Goal: Task Accomplishment & Management: Use online tool/utility

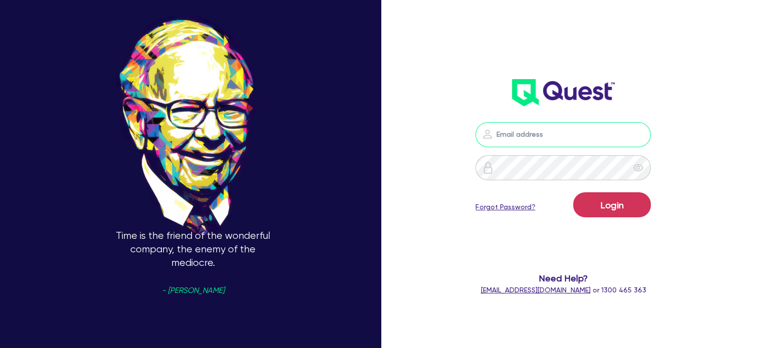
click at [536, 135] on input "email" at bounding box center [562, 134] width 175 height 25
type input "[EMAIL_ADDRESS][PERSON_NAME][DOMAIN_NAME]"
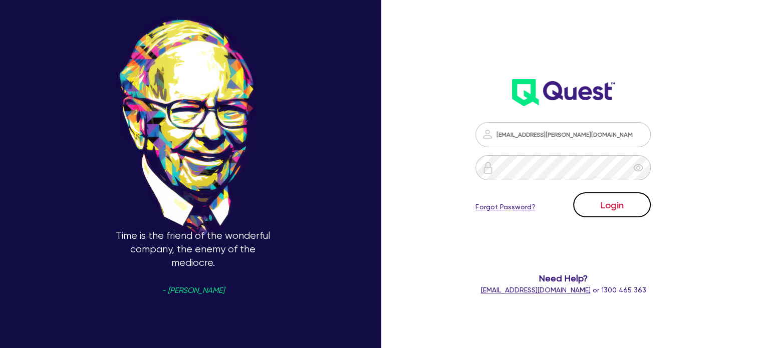
click at [586, 204] on button "Login" at bounding box center [612, 204] width 78 height 25
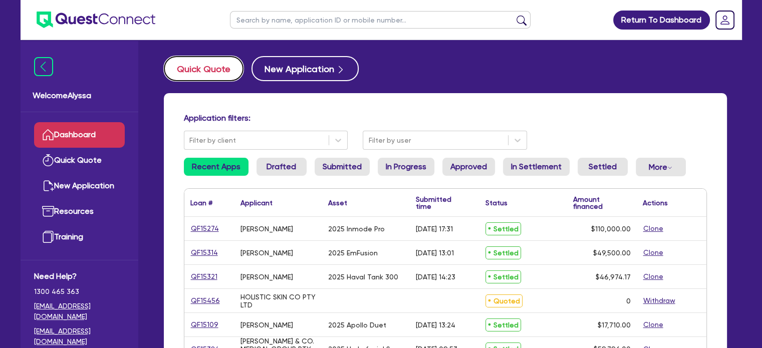
click at [180, 68] on button "Quick Quote" at bounding box center [204, 68] width 80 height 25
select select "Other"
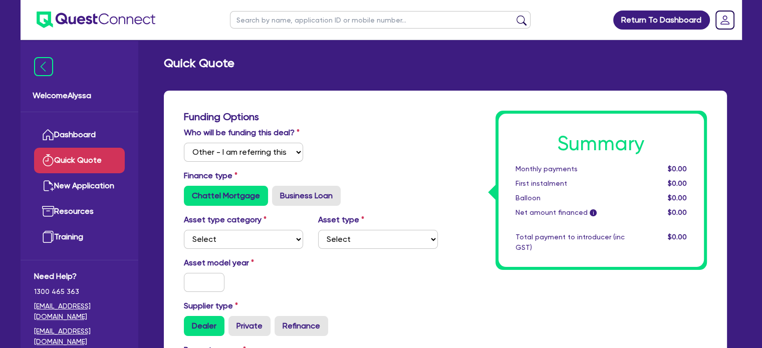
scroll to position [88, 0]
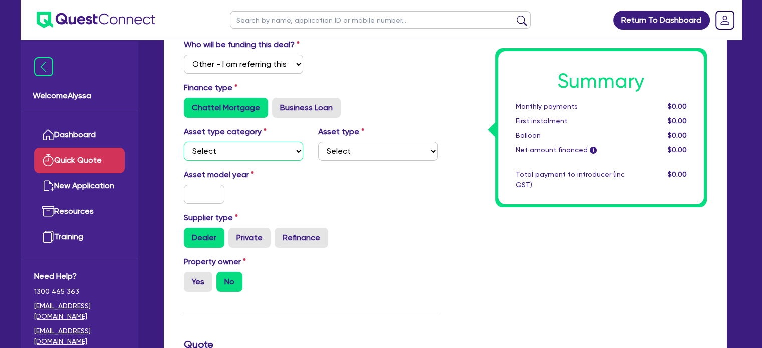
click at [232, 148] on select "Select Cars and light trucks Primary assets Secondary assets Tertiary assets" at bounding box center [244, 151] width 120 height 19
select select "PRIMARY_ASSETS"
click at [184, 142] on select "Select Cars and light trucks Primary assets Secondary assets Tertiary assets" at bounding box center [244, 151] width 120 height 19
click at [360, 164] on div "Asset type category Select Cars and light trucks Primary assets Secondary asset…" at bounding box center [310, 147] width 269 height 43
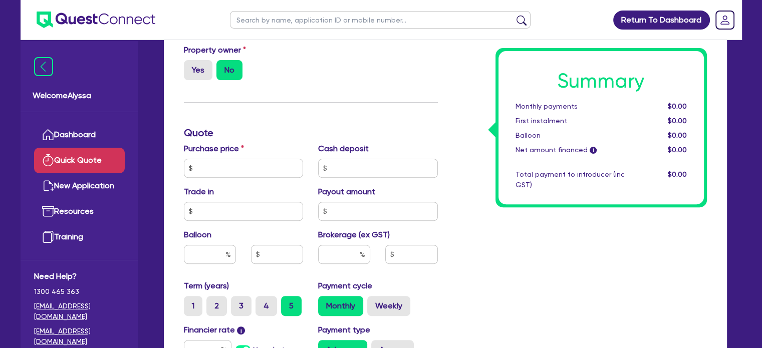
scroll to position [300, 0]
click at [203, 171] on input "text" at bounding box center [244, 167] width 120 height 19
type input "45,000"
click at [320, 131] on h3 "Quote" at bounding box center [311, 132] width 254 height 12
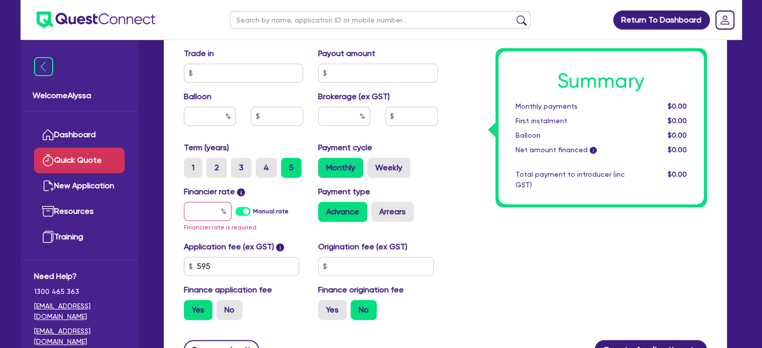
scroll to position [443, 0]
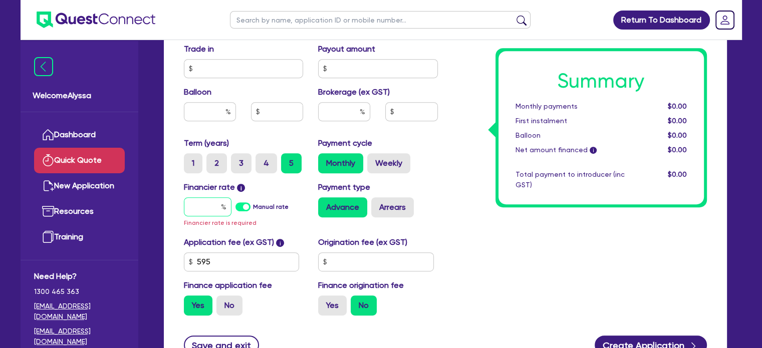
click at [212, 206] on input "text" at bounding box center [208, 206] width 48 height 19
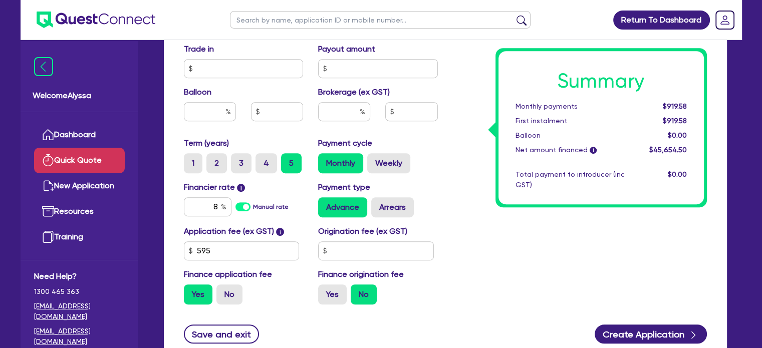
click at [202, 211] on input "8" at bounding box center [208, 206] width 48 height 19
click at [218, 202] on input "8" at bounding box center [208, 206] width 48 height 19
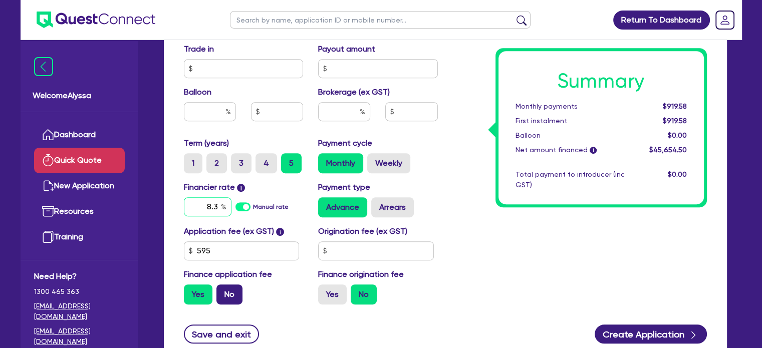
type input "8.3"
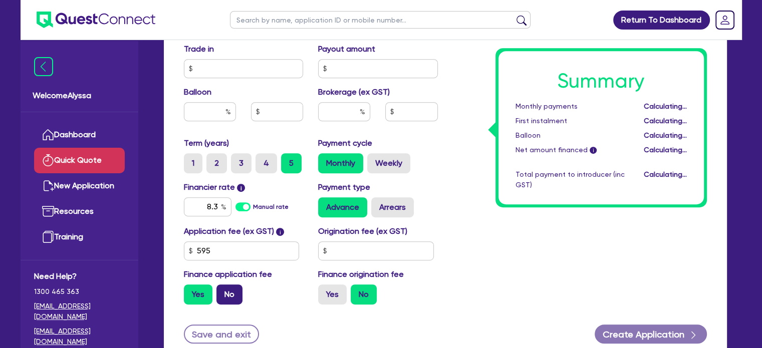
click at [237, 286] on label "No" at bounding box center [229, 294] width 26 height 20
click at [223, 286] on input "No" at bounding box center [219, 287] width 7 height 7
radio input "true"
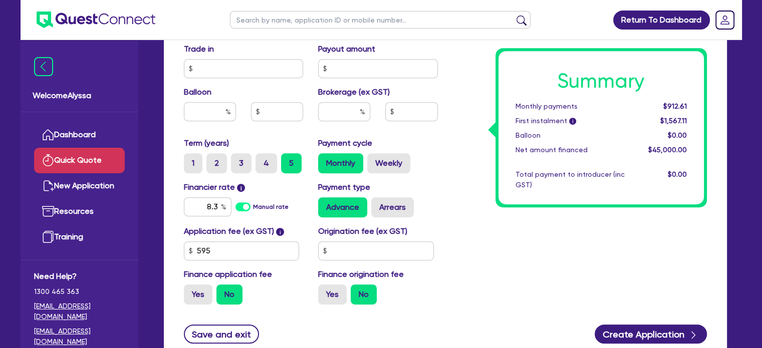
click at [212, 207] on input "8.3" at bounding box center [208, 206] width 48 height 19
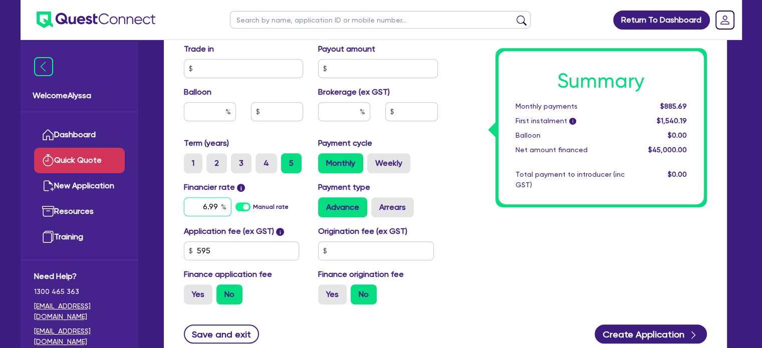
click at [214, 206] on input "6.99" at bounding box center [208, 206] width 48 height 19
type input "7.29"
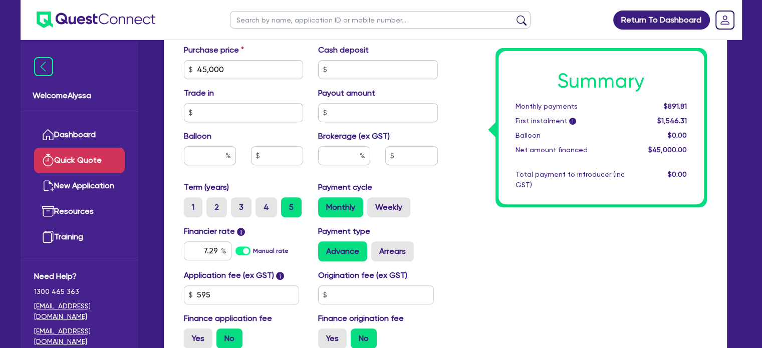
scroll to position [402, 0]
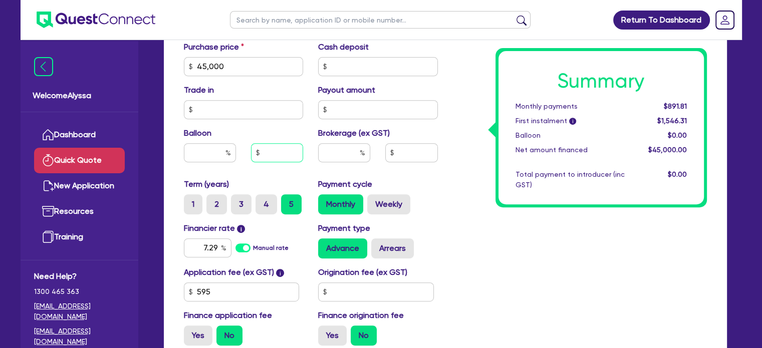
click at [282, 155] on input "text" at bounding box center [277, 152] width 52 height 19
type input "8,000"
click at [523, 241] on div "Summary Monthly payments Calculating... First instalment i Calculating... Ballo…" at bounding box center [579, 31] width 269 height 644
type input "17.77"
type input "8,000"
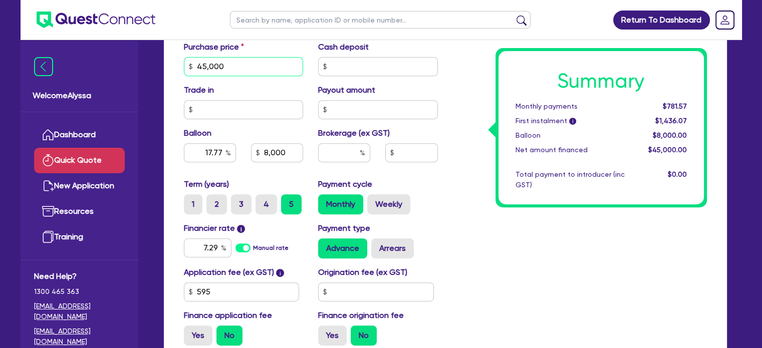
click at [249, 66] on input "45,000" at bounding box center [244, 66] width 120 height 19
type input "4"
type input "17.77"
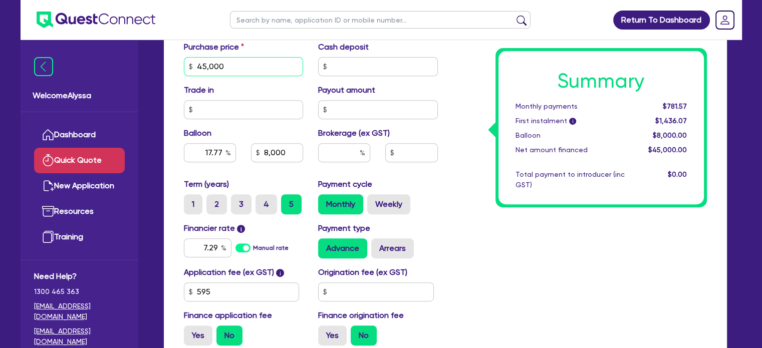
type input "8,000"
type input "42"
type input "17.77"
type input "8,000"
type input "420"
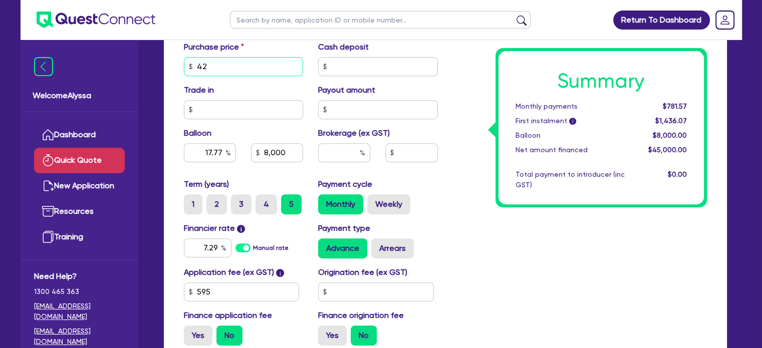
type input "17.77"
type input "8,000"
type input "4,200"
type input "17.77"
type input "8,000"
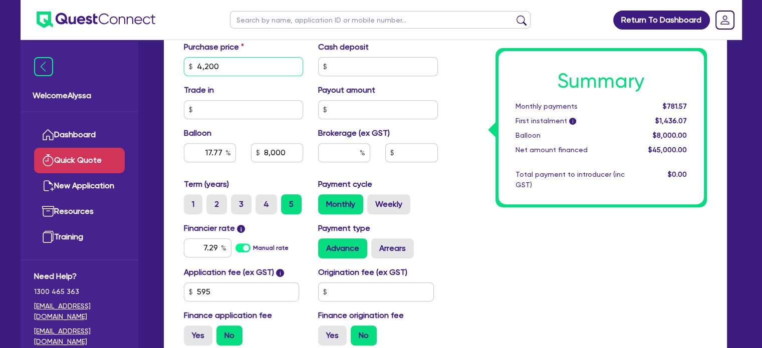
type input "42,000"
type input "17.77"
type input "8,000"
type input "42,000"
type input "17.77"
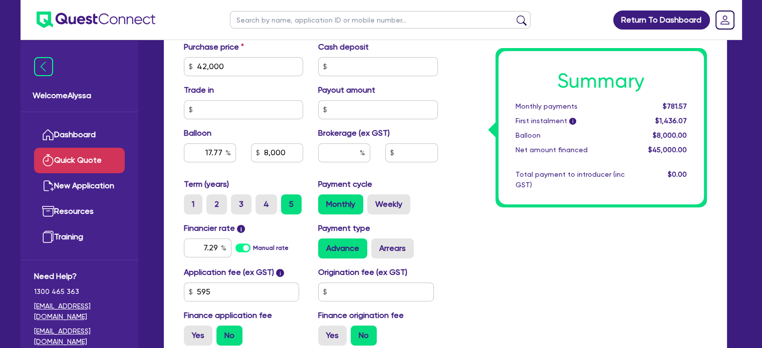
type input "8,000"
click at [450, 145] on div "Summary Monthly payments Calculating... First instalment i Calculating... Ballo…" at bounding box center [579, 31] width 269 height 644
type input "19.04"
type input "8,000"
click at [276, 153] on input "8,000" at bounding box center [277, 152] width 52 height 19
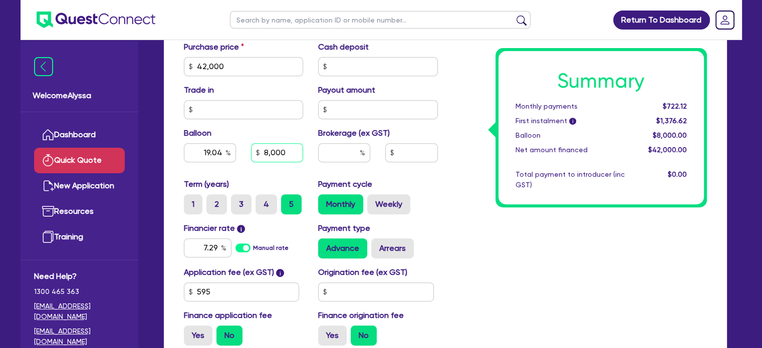
click at [276, 153] on input "8,000" at bounding box center [277, 152] width 52 height 19
type input "19.04"
type input "8,000"
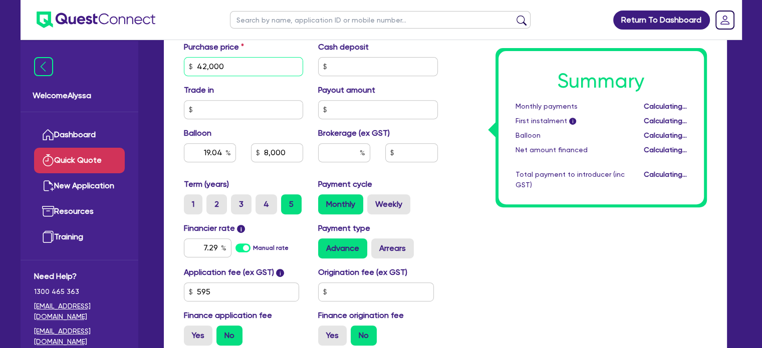
click at [227, 70] on input "42,000" at bounding box center [244, 66] width 120 height 19
type input "19.04"
type input "8,000"
type input "4"
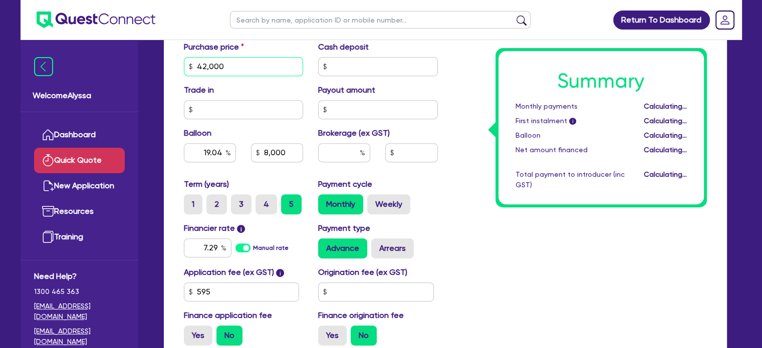
type input "19.04"
type input "8,000"
type input "45"
type input "19.04"
type input "8,000"
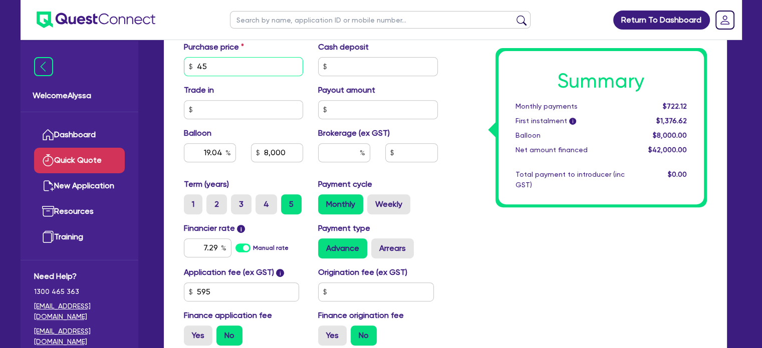
type input "450"
type input "19.04"
type input "8,000"
type input "4,500"
type input "19.04"
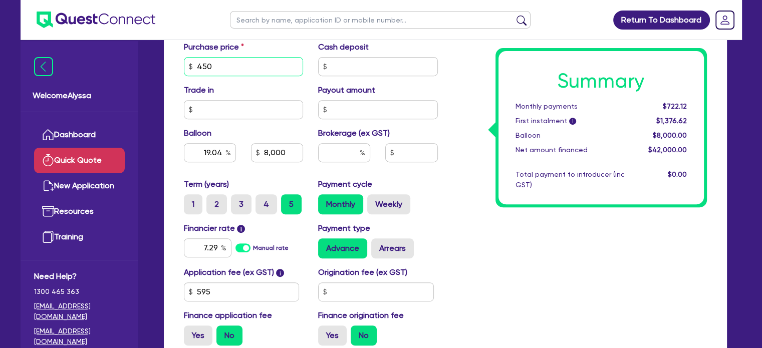
type input "8,000"
type input "45,000"
type input "19.04"
type input "8,000"
type input "45,000"
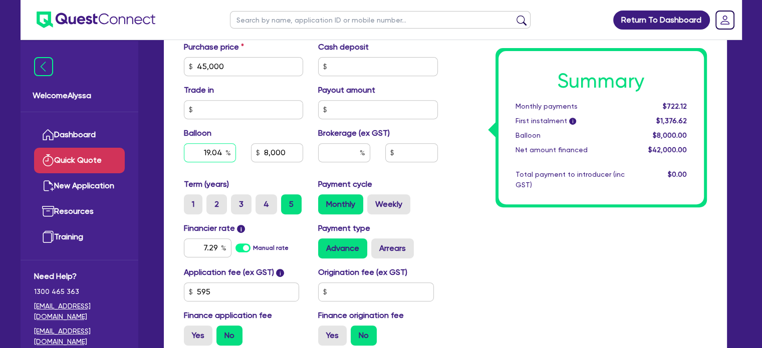
type input "19.04"
type input "8,000"
click at [216, 152] on input "19.04" at bounding box center [210, 152] width 52 height 19
type input "17.77"
type input "8,000"
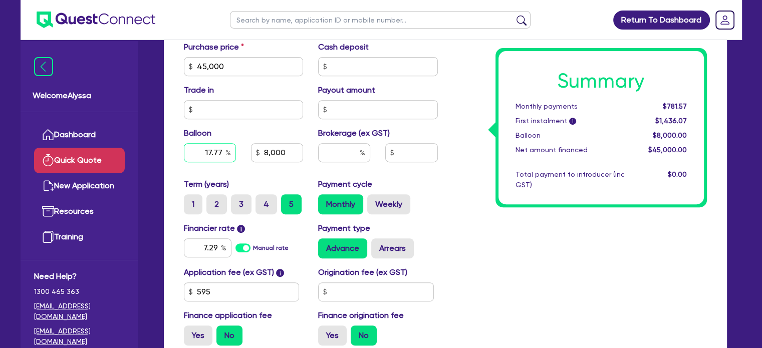
click at [216, 152] on input "17.77" at bounding box center [210, 152] width 52 height 19
type input "17.77"
type input "8,000"
click at [282, 156] on input "8,000" at bounding box center [277, 152] width 52 height 19
type input "17.77"
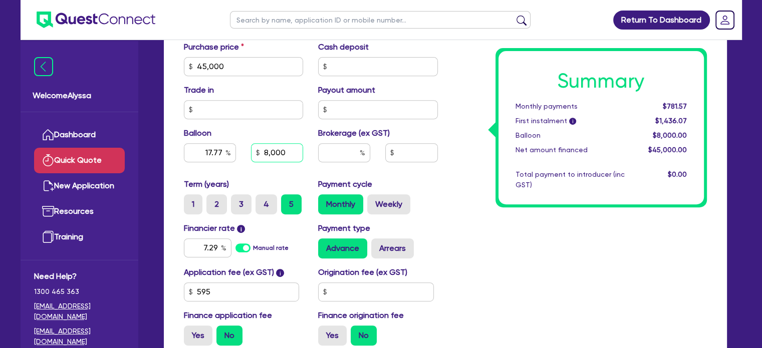
type input "8,000"
click at [282, 156] on input "8,000" at bounding box center [277, 152] width 52 height 19
type input "17.77"
type input "1"
type input "17.77"
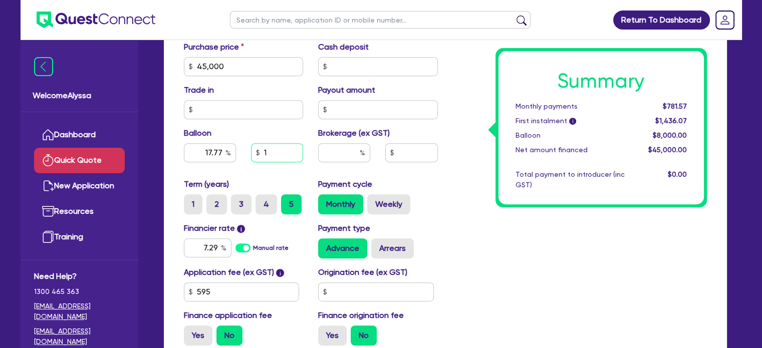
type input "10"
type input "17.77"
type input "100"
type input "17.77"
type input "1,000"
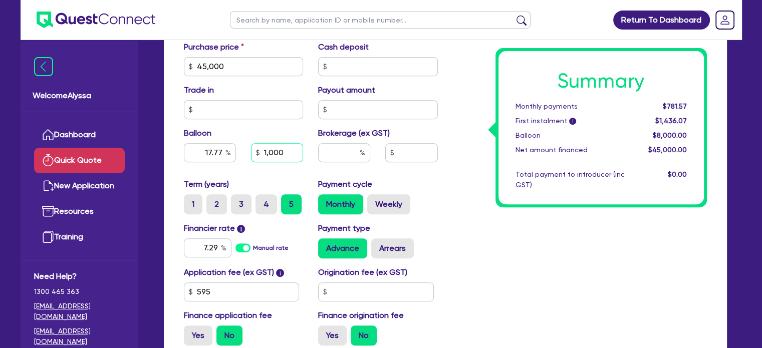
type input "17.77"
type input "10,000"
type input "22.22"
type input "10,000"
click at [488, 224] on div "Summary Monthly payments $754.02 First instalment i $1,408.52 Balloon $10,000.0…" at bounding box center [579, 31] width 269 height 644
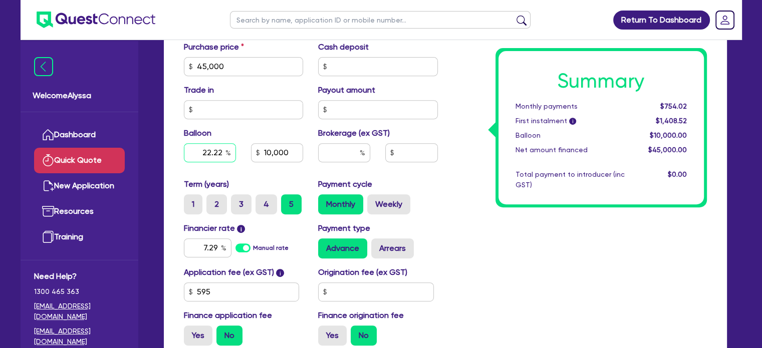
click at [203, 156] on input "22.22" at bounding box center [210, 152] width 52 height 19
type input "2"
type input "10,000"
type input "20"
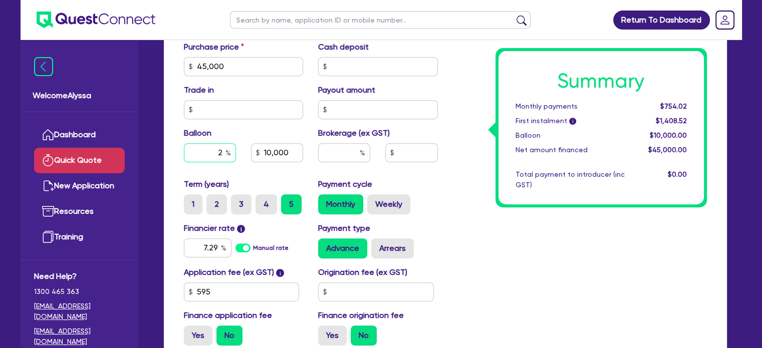
type input "10,000"
type input "20"
type input "9,000"
click at [505, 240] on div "Summary Monthly payments $767.79 First instalment i $1,422.29 Balloon $9,000.00…" at bounding box center [579, 31] width 269 height 644
click at [258, 209] on label "4" at bounding box center [266, 204] width 22 height 20
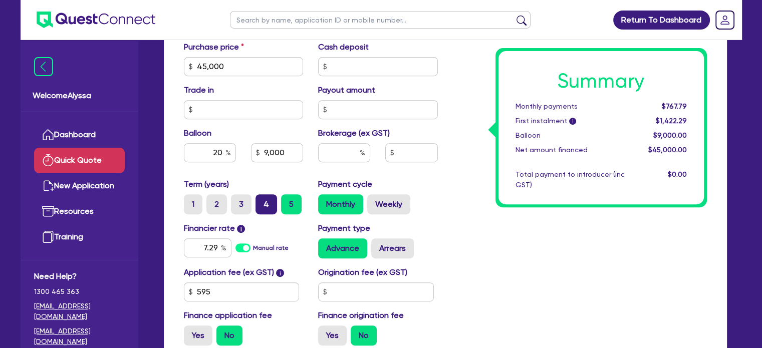
click at [258, 201] on input "4" at bounding box center [258, 197] width 7 height 7
radio input "true"
type input "9,000"
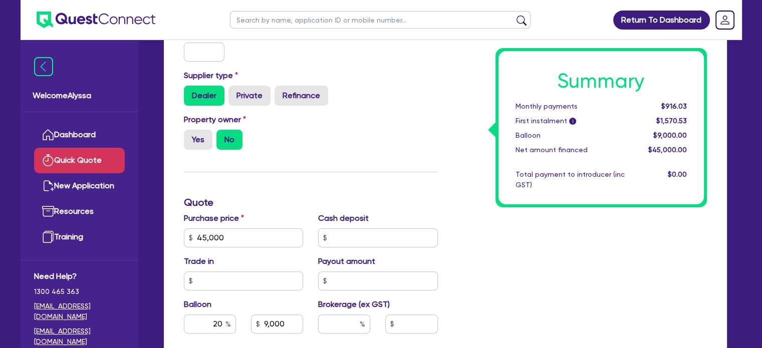
scroll to position [220, 0]
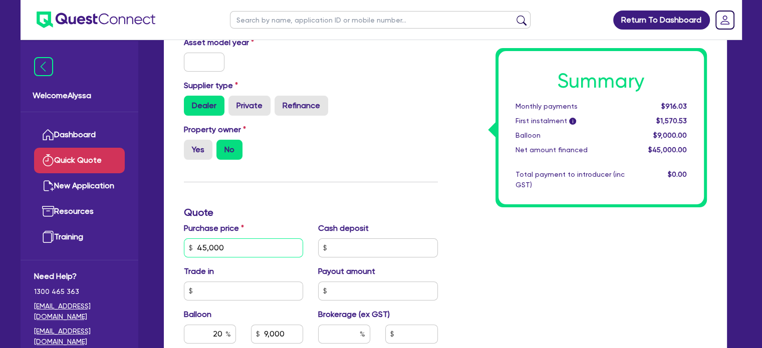
click at [228, 248] on input "45,000" at bounding box center [244, 247] width 120 height 19
click at [363, 256] on input "text" at bounding box center [378, 247] width 120 height 19
type input "3"
type input "9,000"
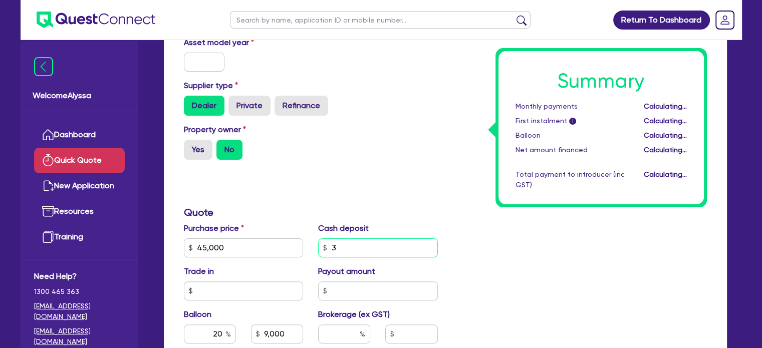
type input "30"
type input "9,000"
type input "300"
type input "9,000"
type input "3,000"
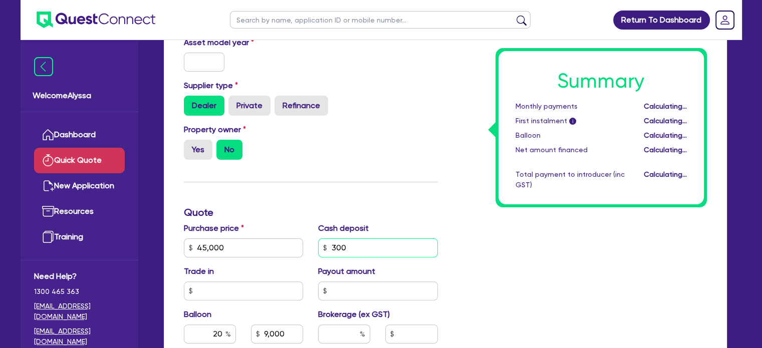
type input "9,000"
type input "30,000"
type input "9,000"
click at [423, 252] on input "30,000" at bounding box center [378, 247] width 120 height 19
type input "30,000"
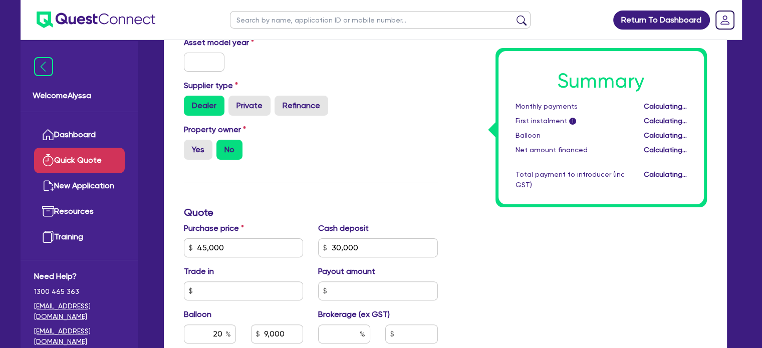
type input "9,000"
click at [281, 219] on div "Funding Options Who will be funding this deal? Select I will fund 100% I will c…" at bounding box center [310, 212] width 269 height 644
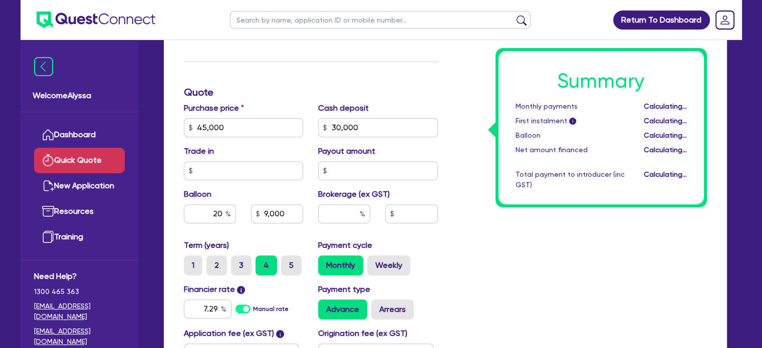
scroll to position [343, 0]
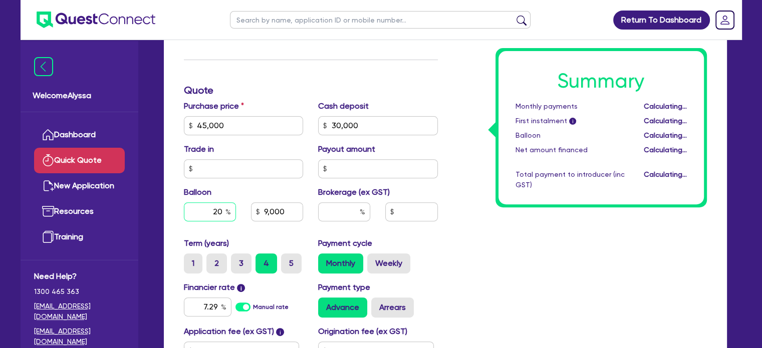
click at [216, 209] on input "20" at bounding box center [210, 211] width 52 height 19
type input "2"
type input "9,000"
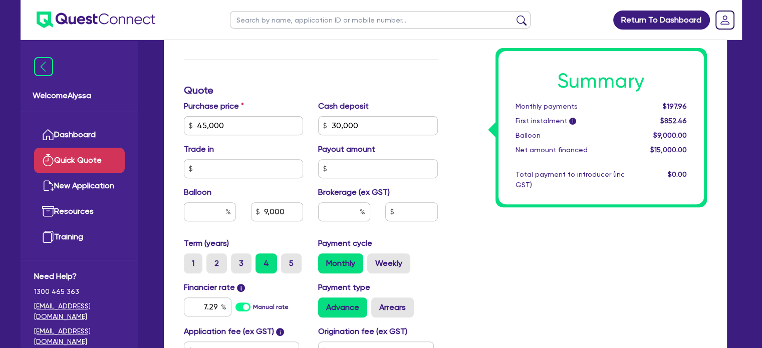
click at [535, 260] on div "Summary Monthly payments $197.96 First instalment i $852.46 Balloon $9,000.00 N…" at bounding box center [579, 90] width 269 height 644
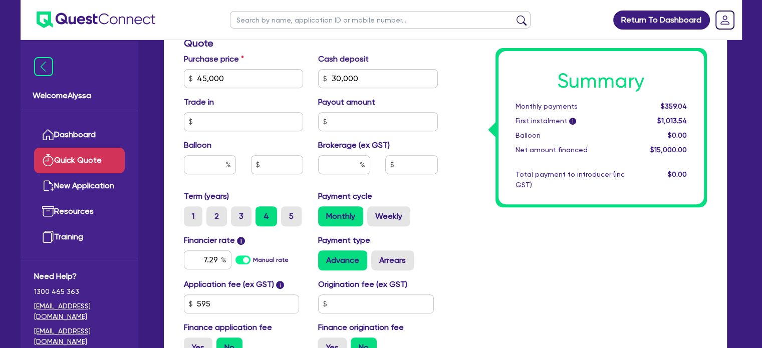
scroll to position [397, 0]
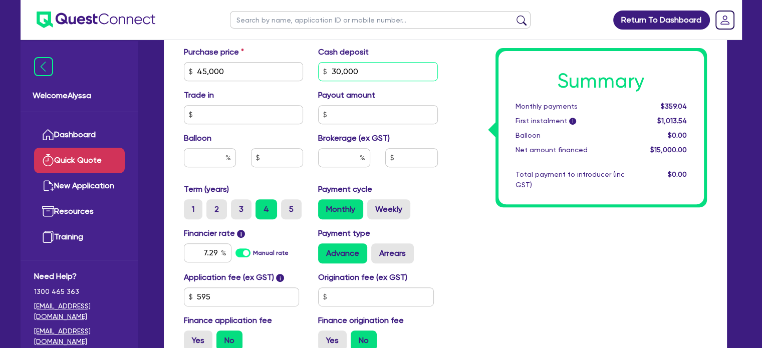
drag, startPoint x: 364, startPoint y: 73, endPoint x: 292, endPoint y: 71, distance: 71.6
click at [292, 71] on div "Purchase price 45,000 Cash deposit 30,000 Trade in Payout amount Balloon Broker…" at bounding box center [310, 114] width 269 height 137
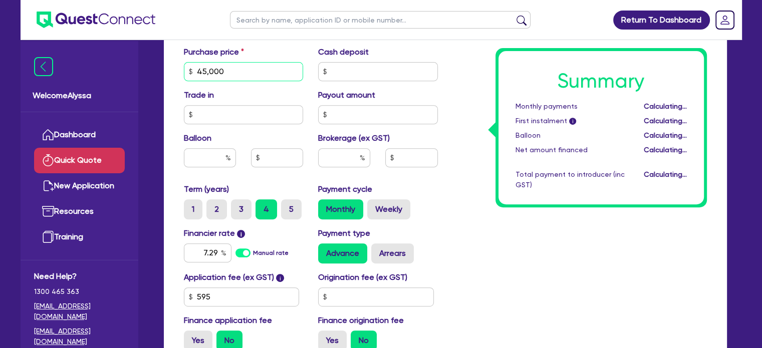
drag, startPoint x: 238, startPoint y: 73, endPoint x: 152, endPoint y: 70, distance: 86.2
click at [152, 70] on div "Quick Quote Funding Options Who will be funding this deal? Select I will fund 1…" at bounding box center [445, 40] width 593 height 762
type input "15,000"
click at [507, 296] on div "Summary Monthly payments $1,077.11 First instalment i $1,731.61 Balloon $0.00 N…" at bounding box center [579, 36] width 269 height 644
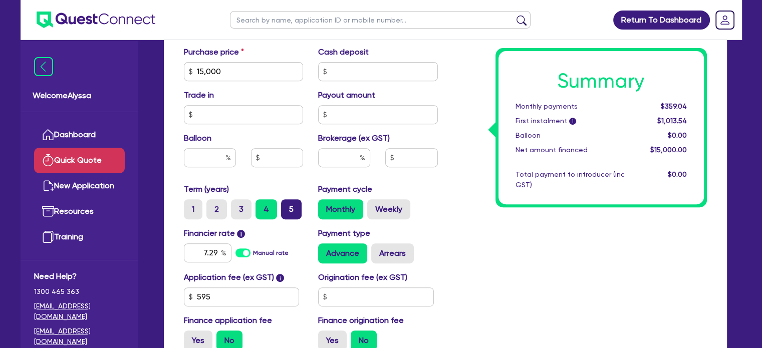
click at [294, 210] on label "5" at bounding box center [291, 209] width 21 height 20
click at [287, 206] on input "5" at bounding box center [284, 202] width 7 height 7
radio input "true"
